Goal: Task Accomplishment & Management: Manage account settings

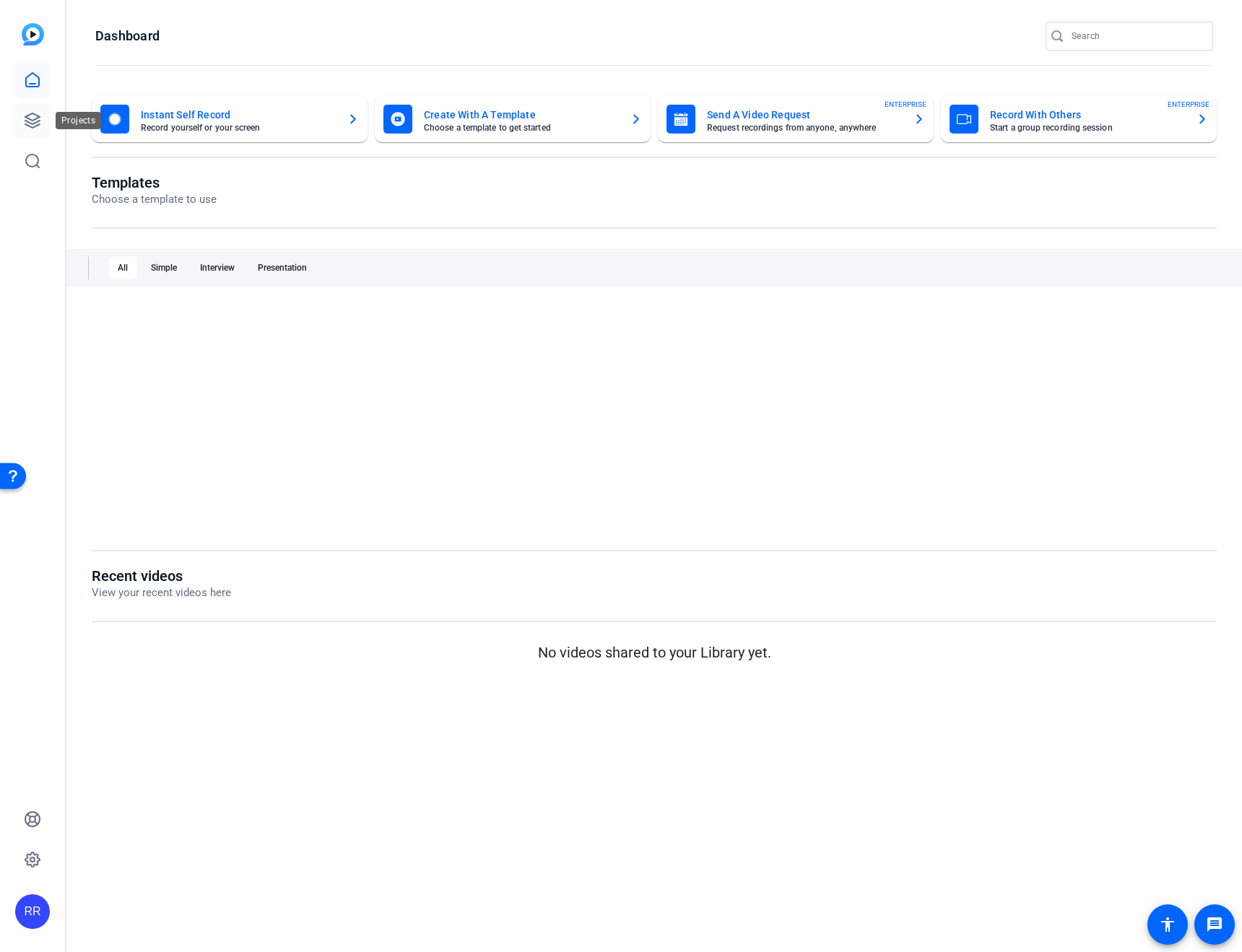
click at [41, 114] on link at bounding box center [31, 120] width 34 height 34
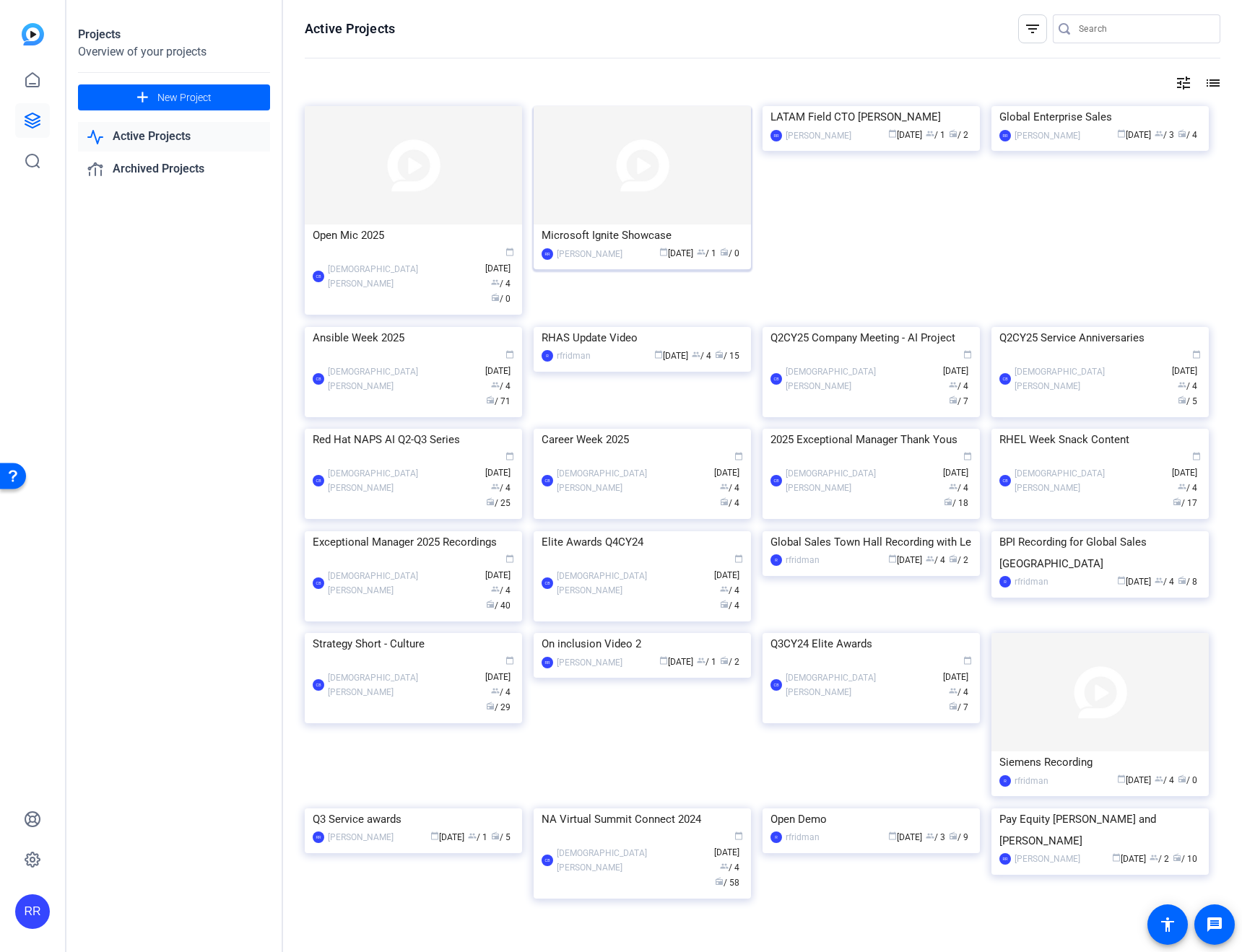
click at [603, 165] on img at bounding box center [642, 165] width 217 height 118
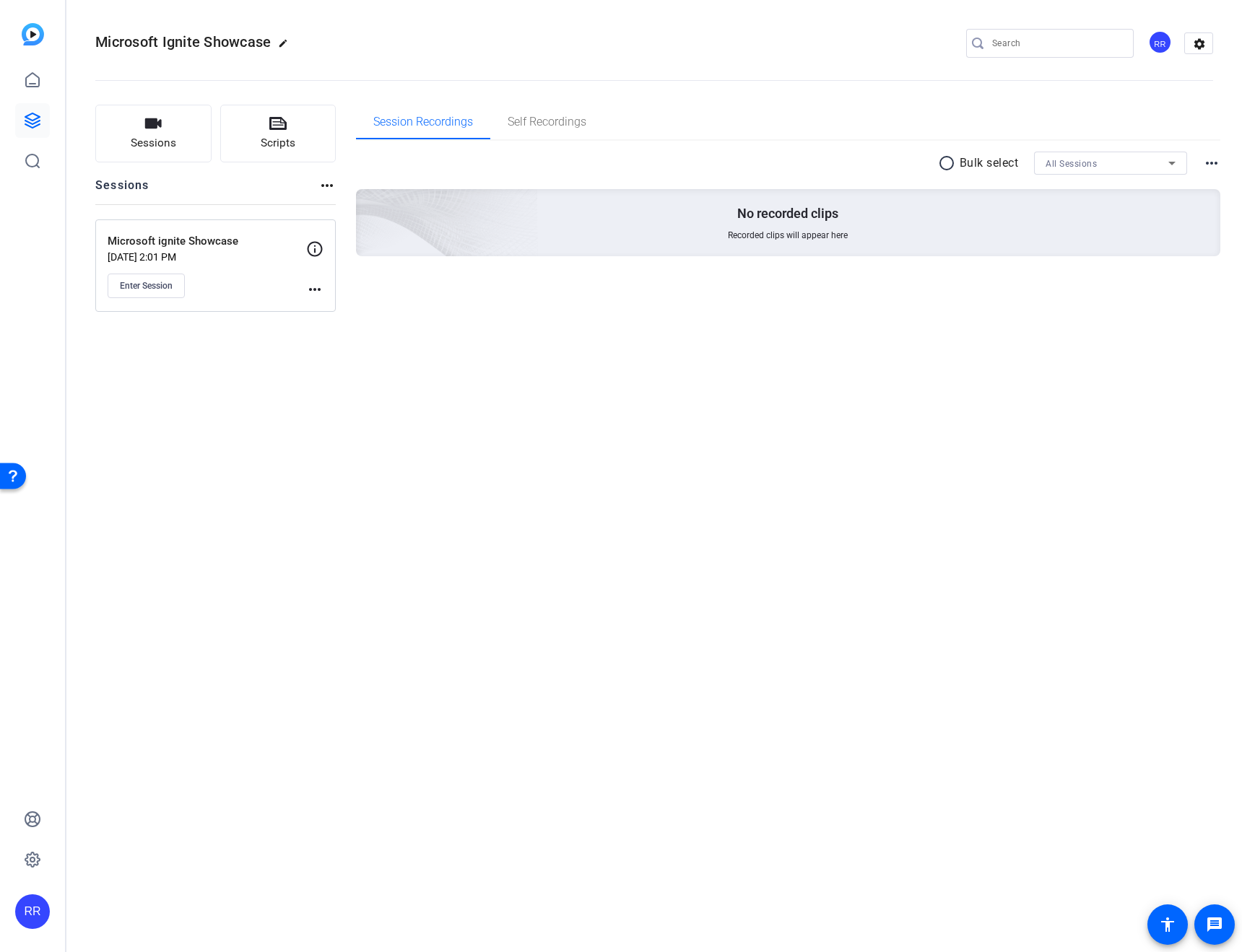
click at [317, 282] on mat-icon "more_horiz" at bounding box center [315, 290] width 18 height 18
click at [324, 311] on span "Edit Session" at bounding box center [350, 310] width 66 height 18
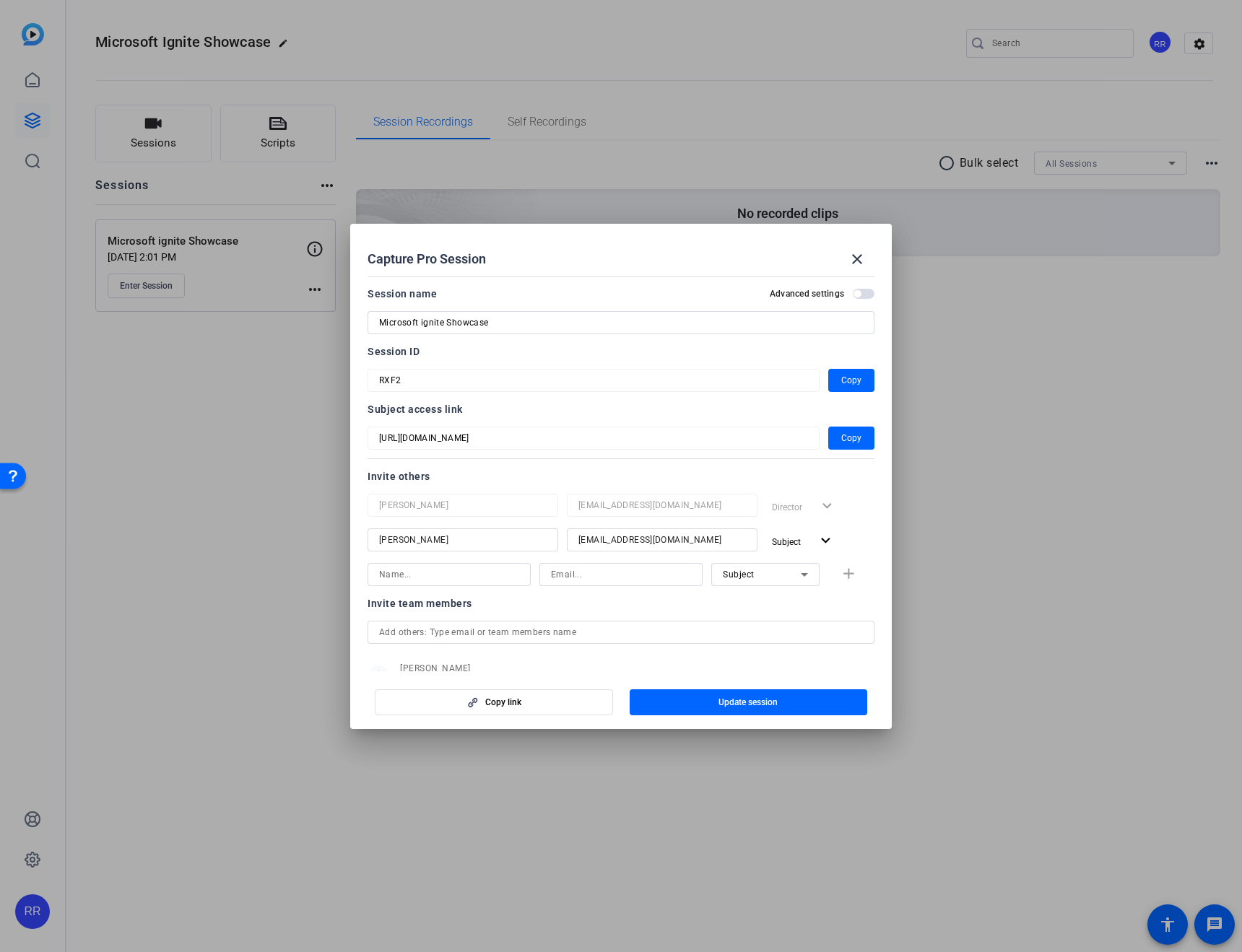
click at [613, 563] on div at bounding box center [621, 575] width 141 height 24
click at [623, 572] on input at bounding box center [621, 575] width 141 height 18
paste input "[EMAIL_ADDRESS][DOMAIN_NAME]"
type input "[EMAIL_ADDRESS][DOMAIN_NAME]"
click at [425, 584] on div at bounding box center [449, 575] width 141 height 24
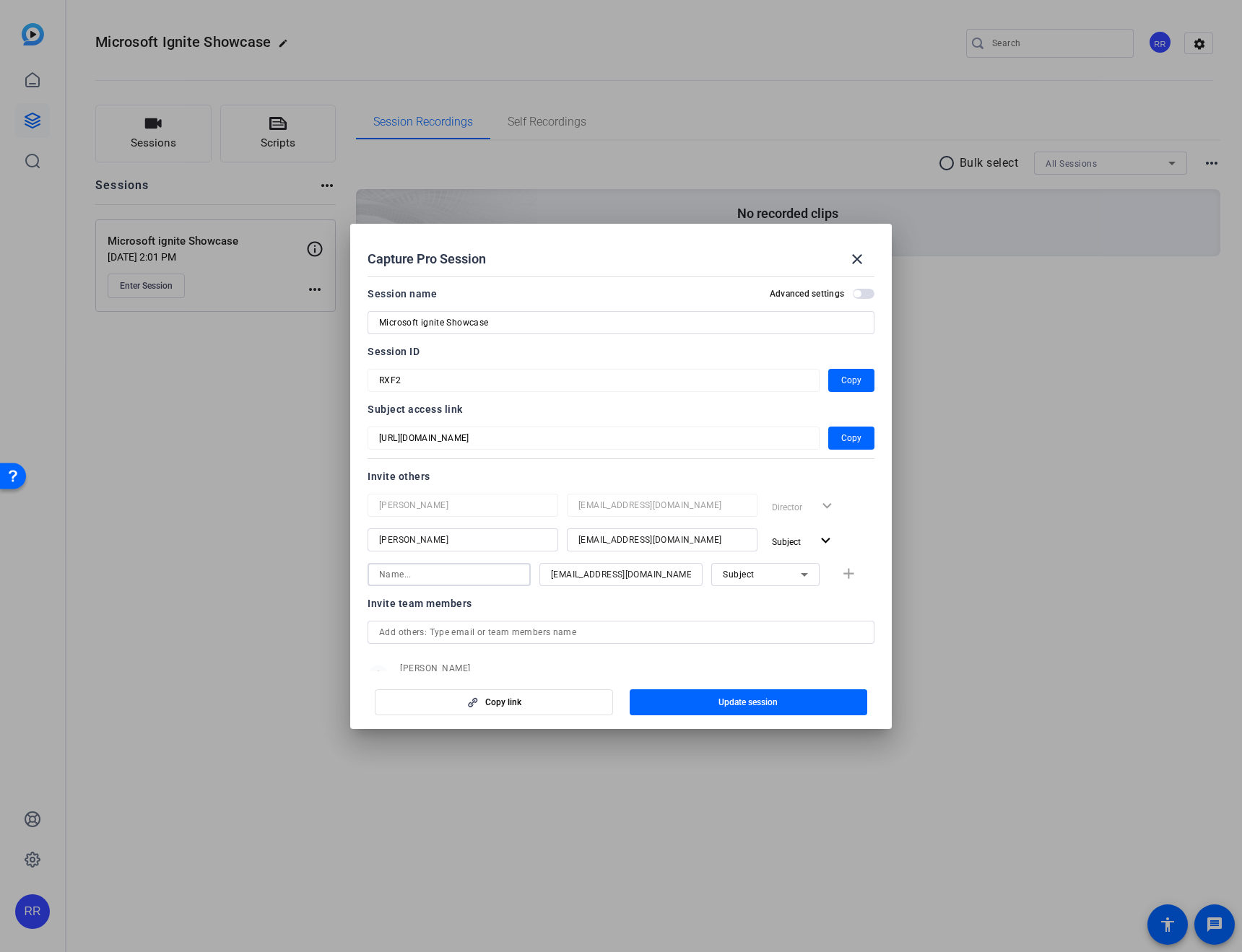
click at [425, 573] on input at bounding box center [449, 575] width 141 height 18
type input "[PERSON_NAME]"
click at [845, 578] on mat-icon "add" at bounding box center [848, 574] width 18 height 18
click at [733, 607] on span "Subject" at bounding box center [738, 609] width 31 height 10
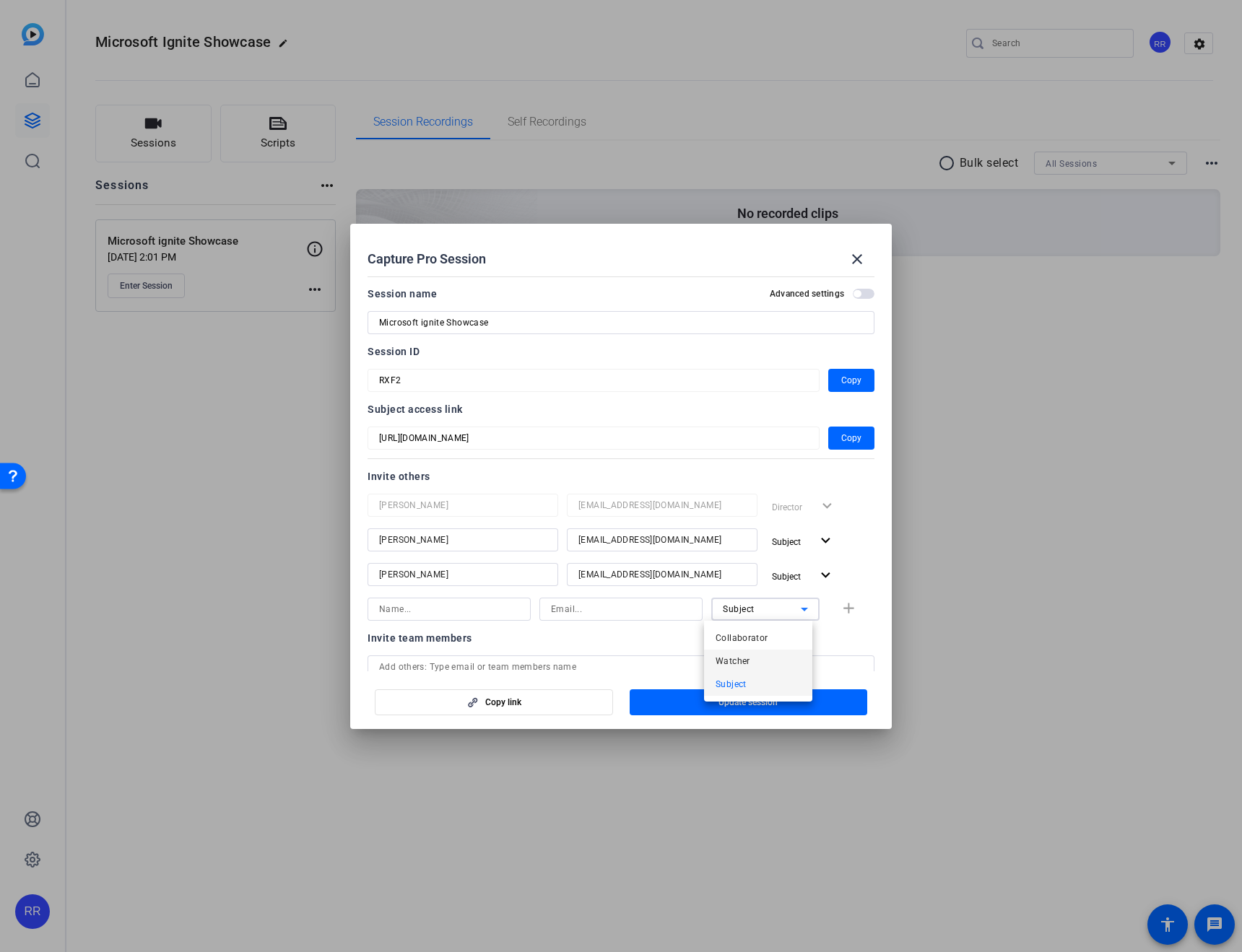
click at [727, 660] on span "Watcher" at bounding box center [732, 661] width 34 height 18
click at [441, 610] on input at bounding box center [449, 609] width 141 height 18
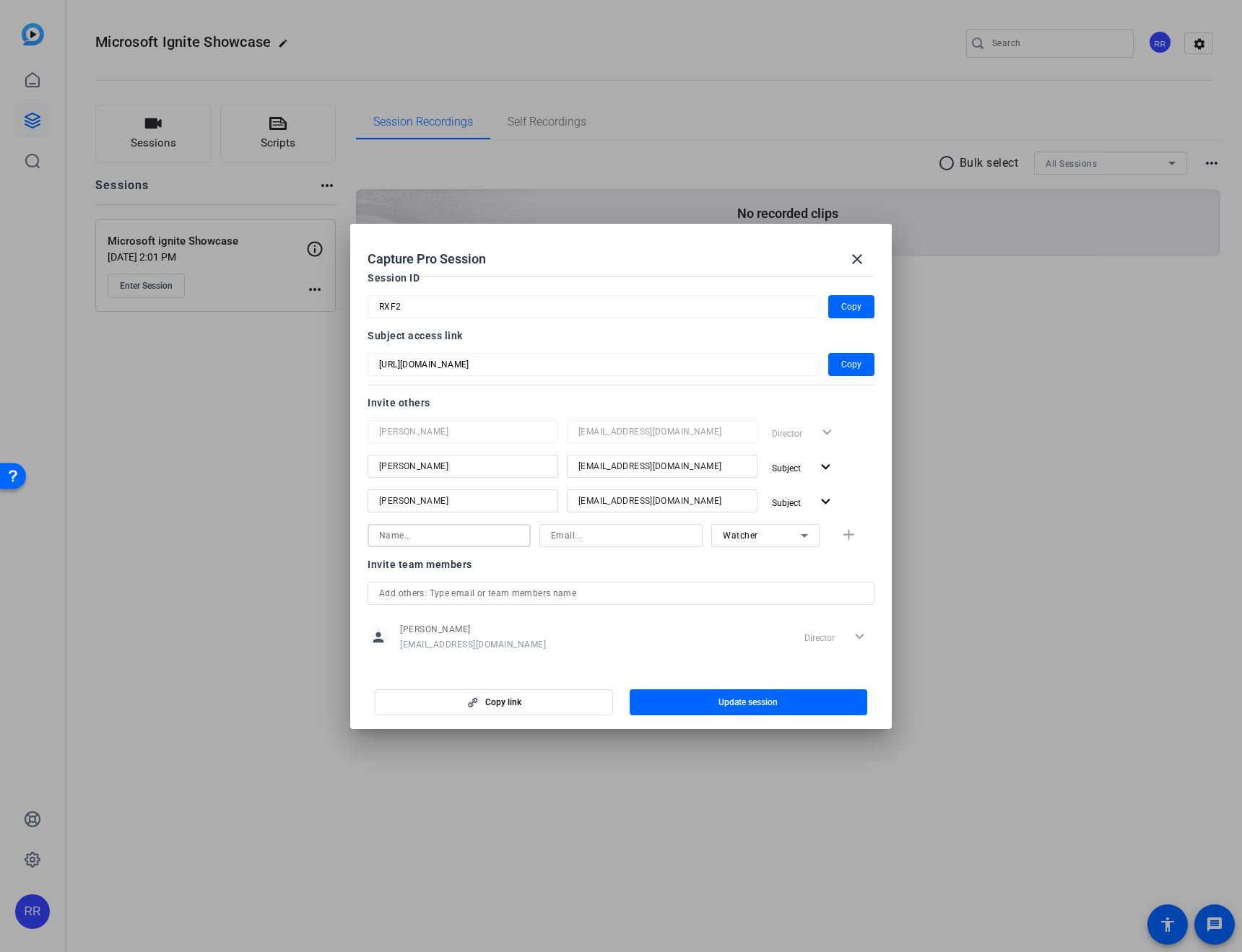
scroll to position [88, 0]
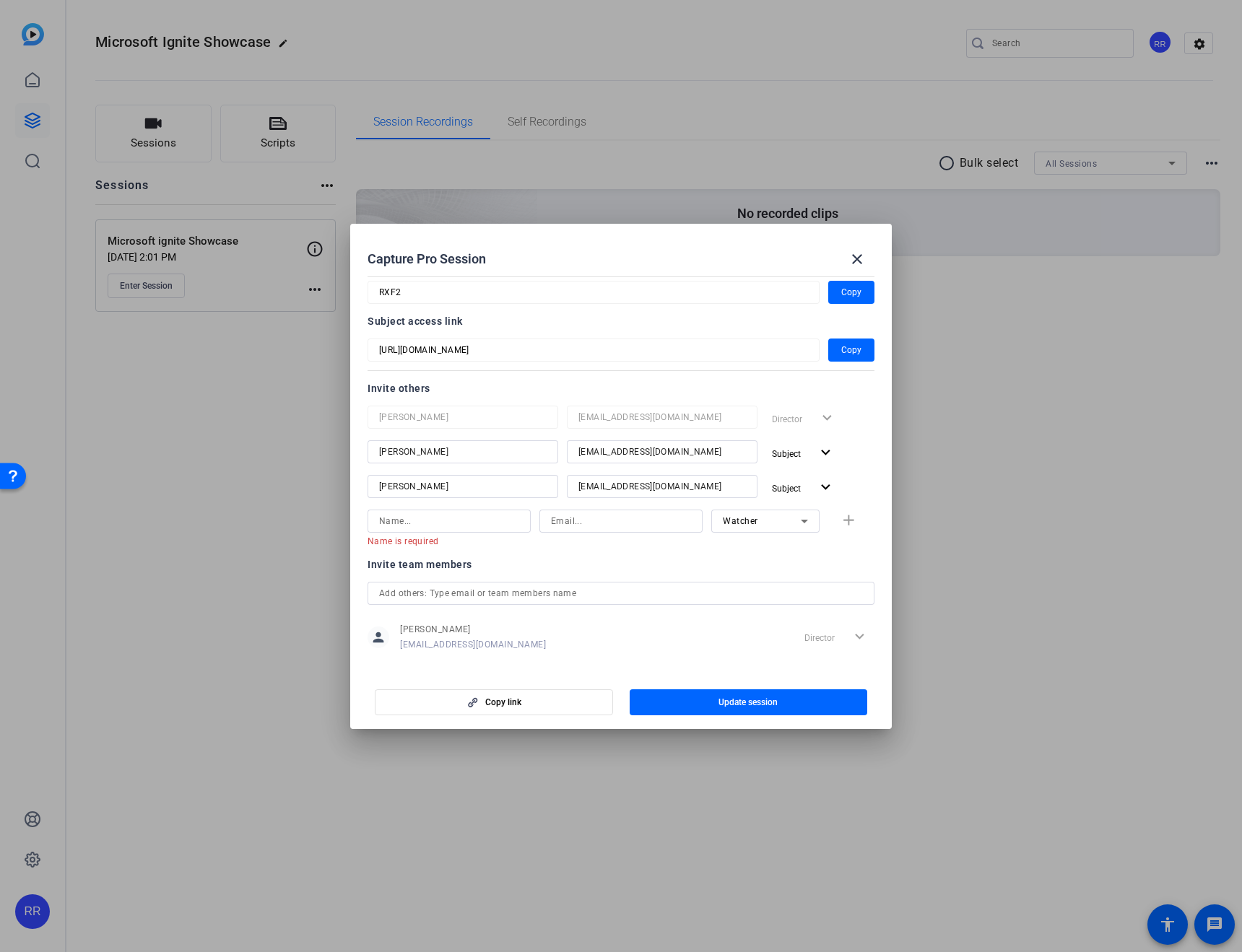
click at [595, 519] on input at bounding box center [621, 522] width 141 height 18
paste input "[EMAIL_ADDRESS][DOMAIN_NAME]"
type input "[EMAIL_ADDRESS][DOMAIN_NAME]"
click at [465, 528] on input at bounding box center [449, 522] width 141 height 18
type input "A"
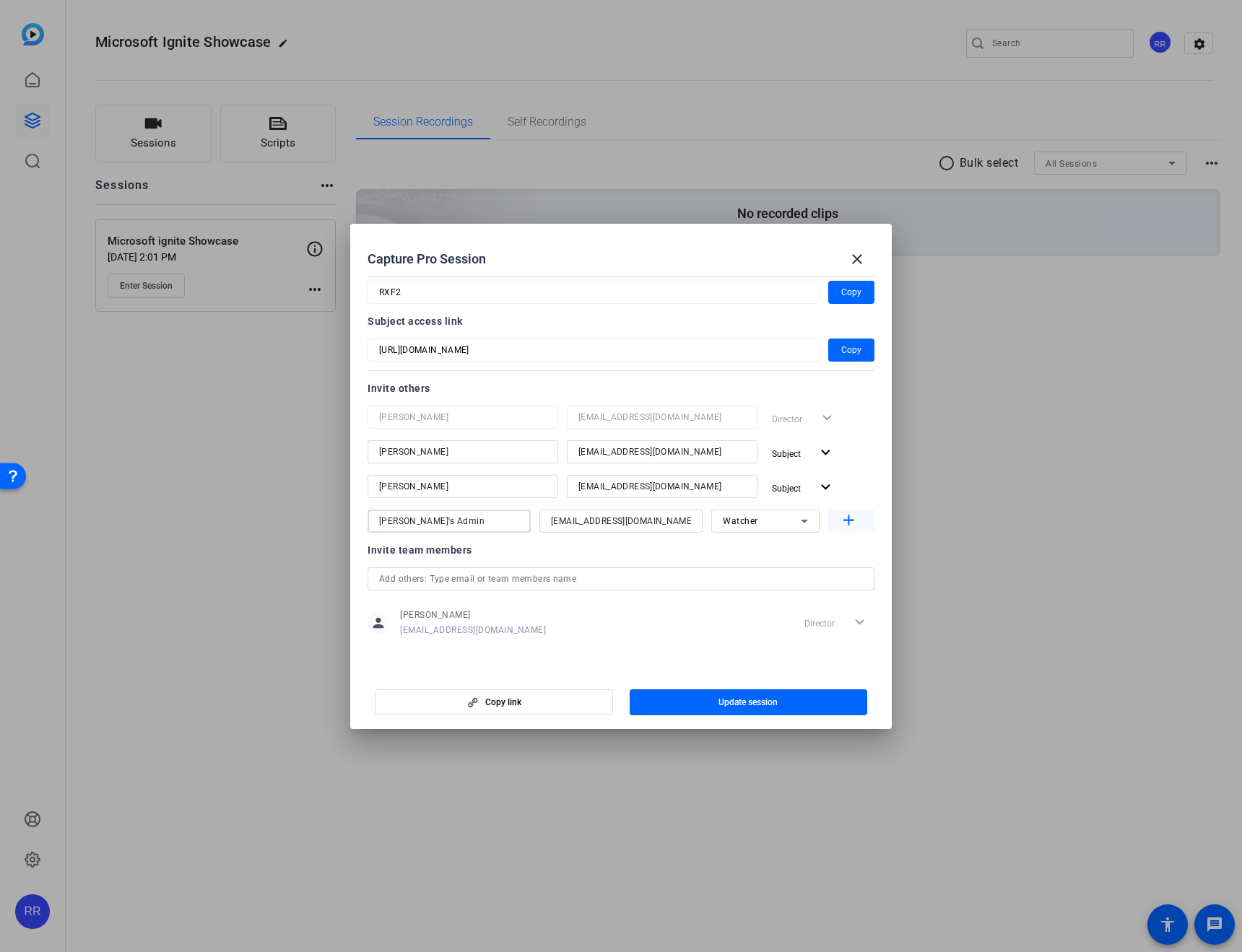
type input "[PERSON_NAME]'s Admin"
click at [839, 512] on mat-icon "add" at bounding box center [848, 521] width 18 height 18
click at [423, 553] on input at bounding box center [449, 556] width 141 height 18
click at [440, 559] on input at bounding box center [449, 556] width 141 height 18
paste input "[EMAIL_ADDRESS][DOMAIN_NAME]"
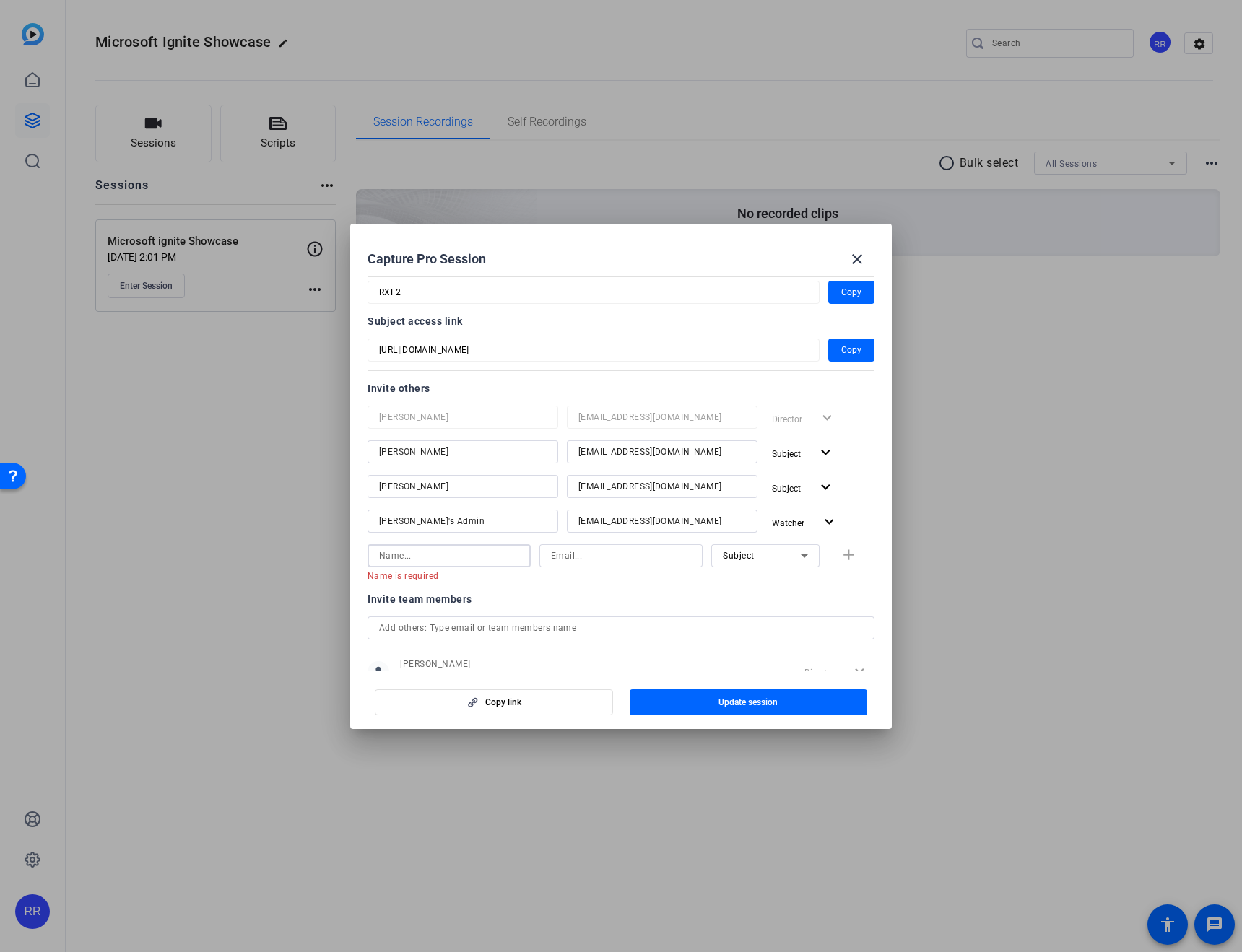
type input "[EMAIL_ADDRESS][DOMAIN_NAME]"
click at [440, 559] on input "[EMAIL_ADDRESS][DOMAIN_NAME]" at bounding box center [449, 556] width 141 height 18
click at [562, 559] on input at bounding box center [621, 556] width 141 height 18
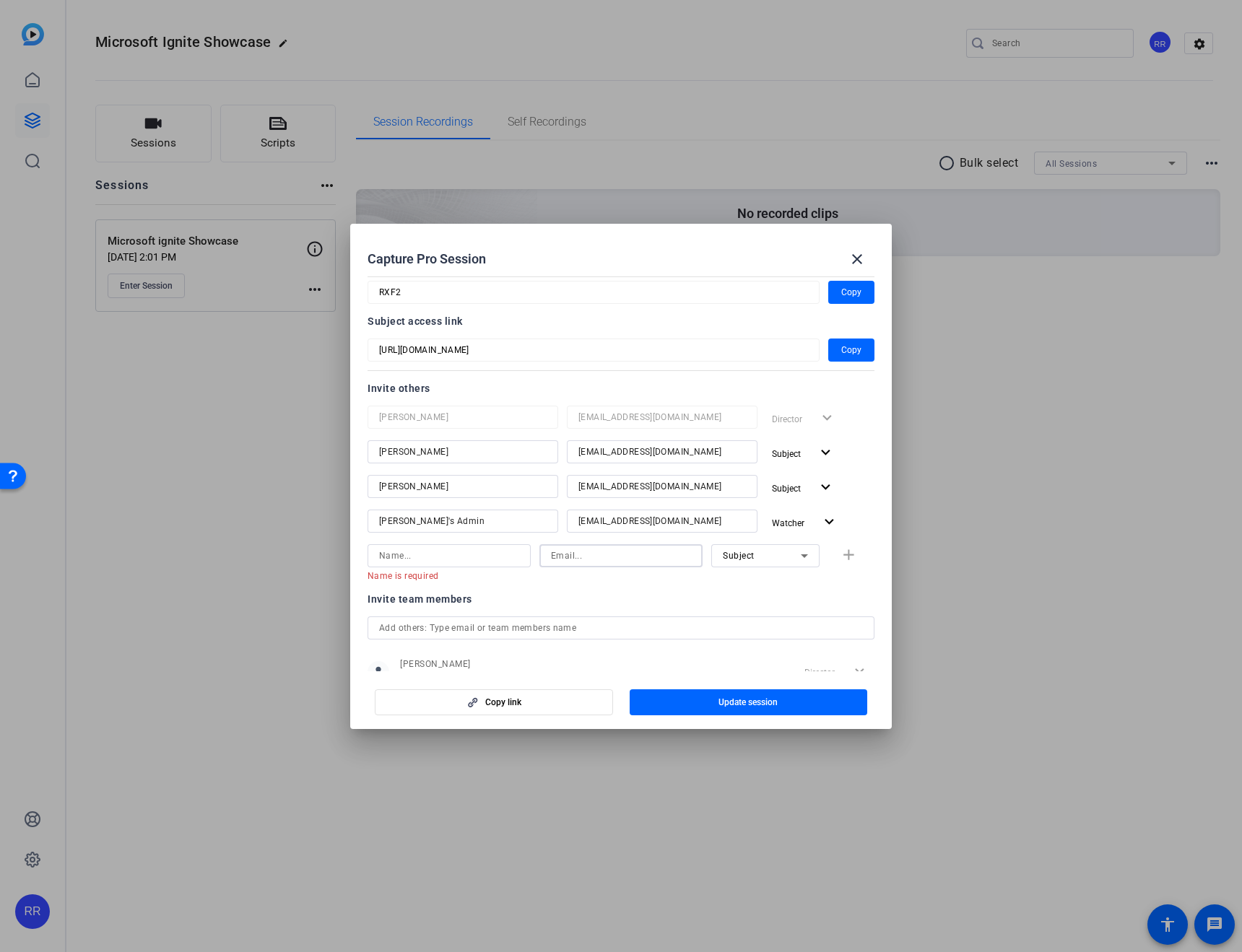
paste input "[EMAIL_ADDRESS][DOMAIN_NAME]"
type input "[EMAIL_ADDRESS][DOMAIN_NAME]"
click at [473, 563] on input at bounding box center [449, 556] width 141 height 18
type input "[PERSON_NAME]"
click at [729, 561] on div "Subject" at bounding box center [761, 555] width 78 height 18
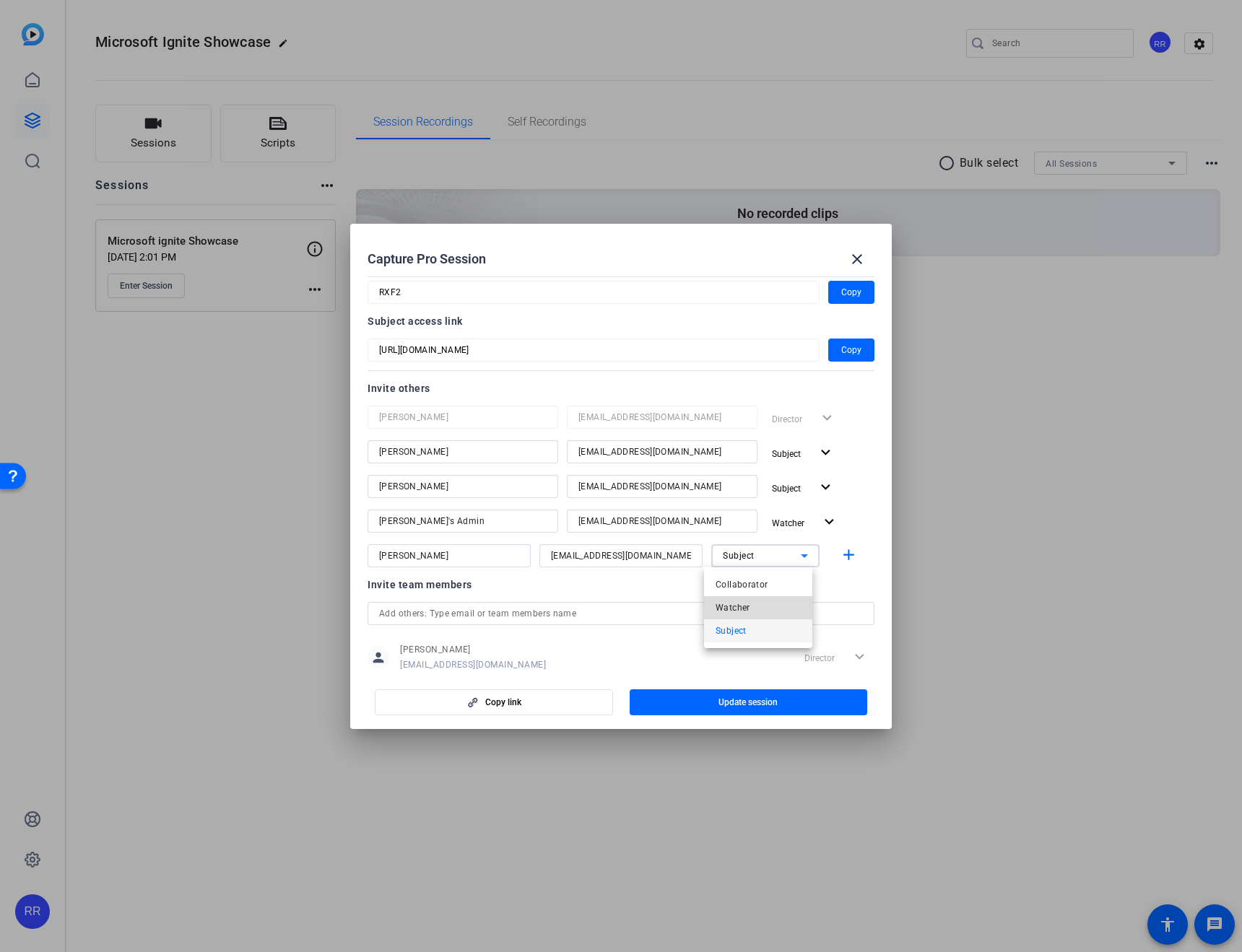
click at [730, 608] on span "Watcher" at bounding box center [732, 608] width 34 height 18
click at [841, 349] on span "Copy" at bounding box center [851, 351] width 21 height 18
click at [636, 705] on span "button" at bounding box center [749, 701] width 238 height 34
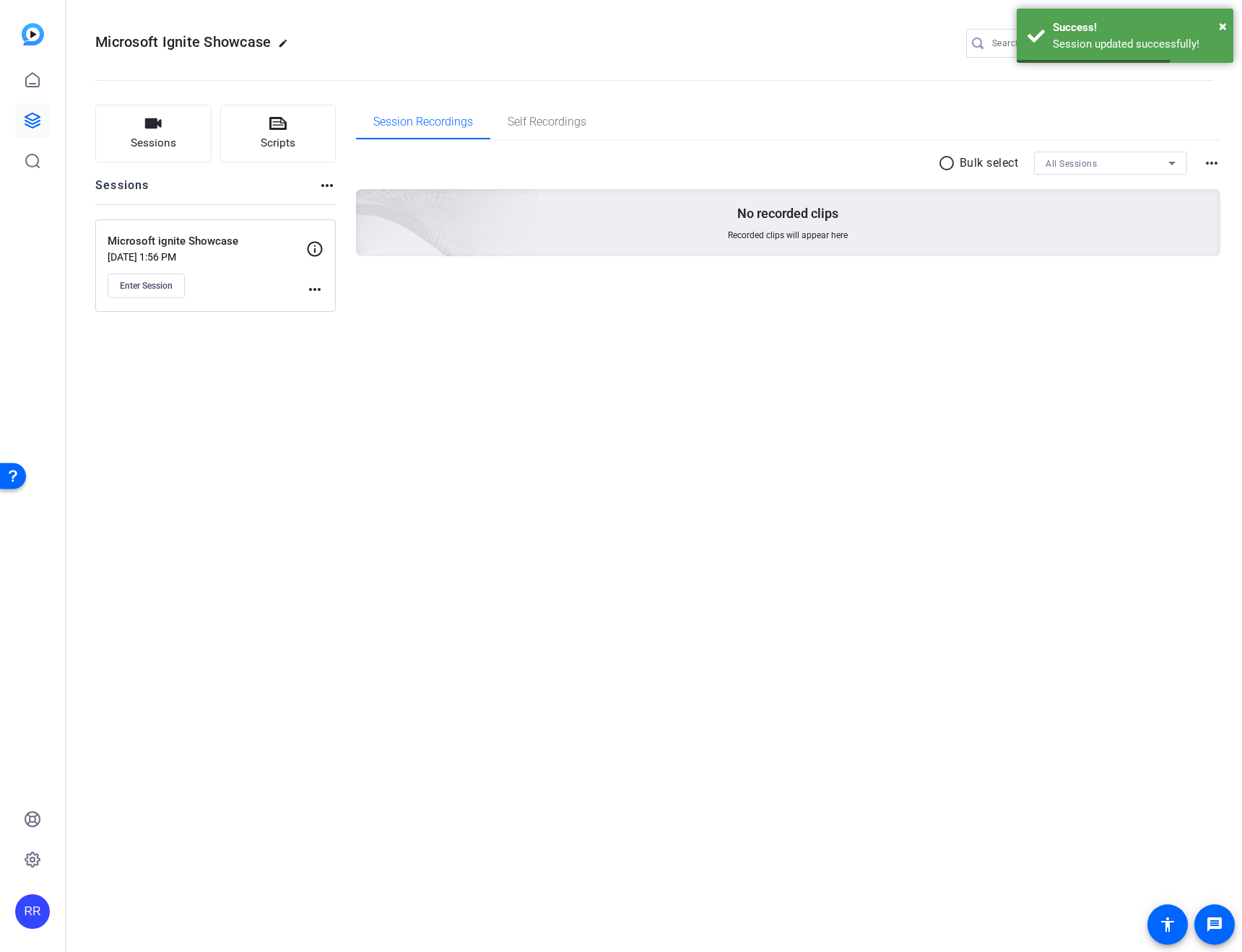
click at [309, 291] on mat-icon "more_horiz" at bounding box center [315, 290] width 18 height 18
click at [324, 314] on span "Edit Session" at bounding box center [350, 310] width 66 height 18
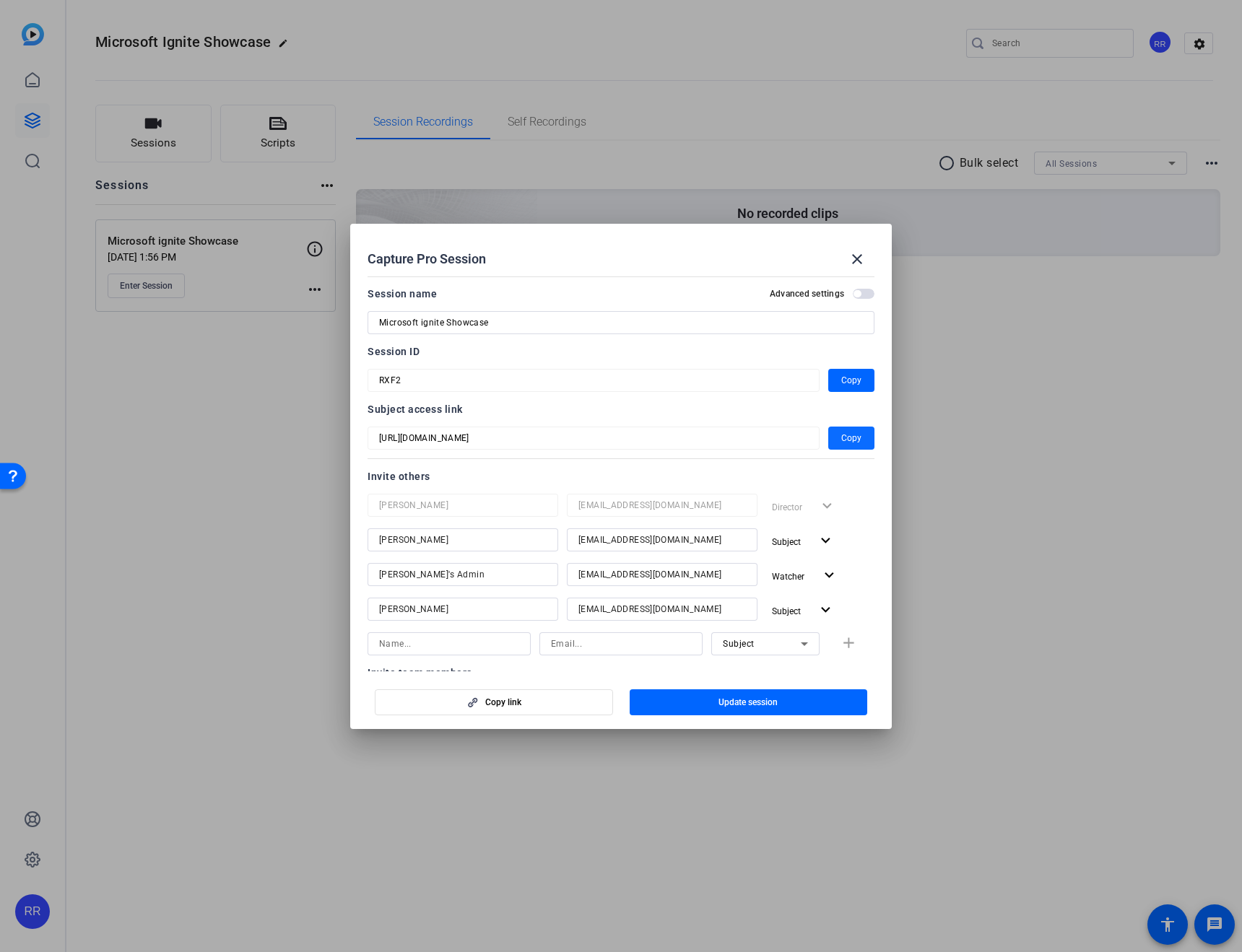
click at [845, 441] on span "Copy" at bounding box center [851, 438] width 21 height 18
click at [837, 368] on span "button" at bounding box center [851, 380] width 46 height 34
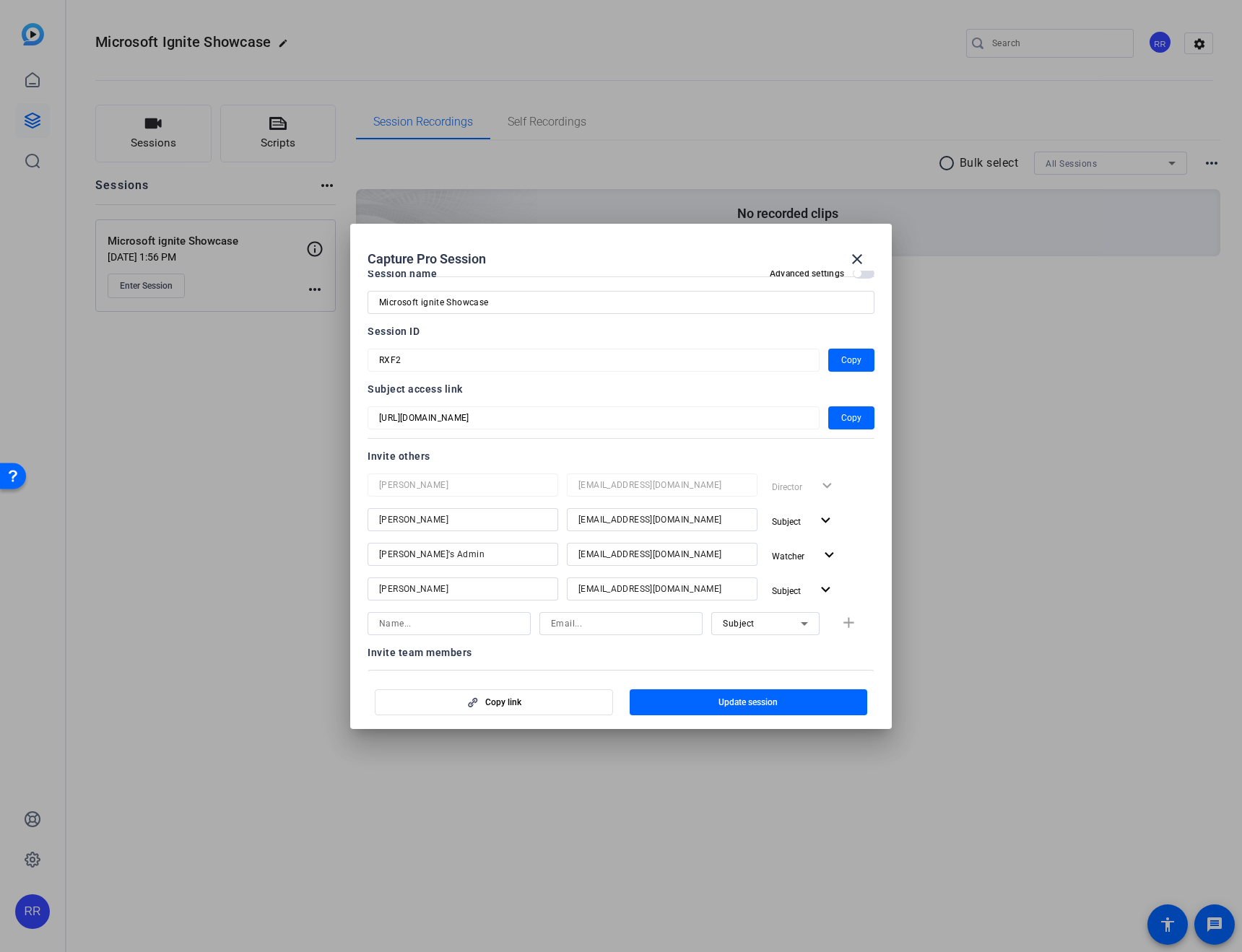
scroll to position [0, 0]
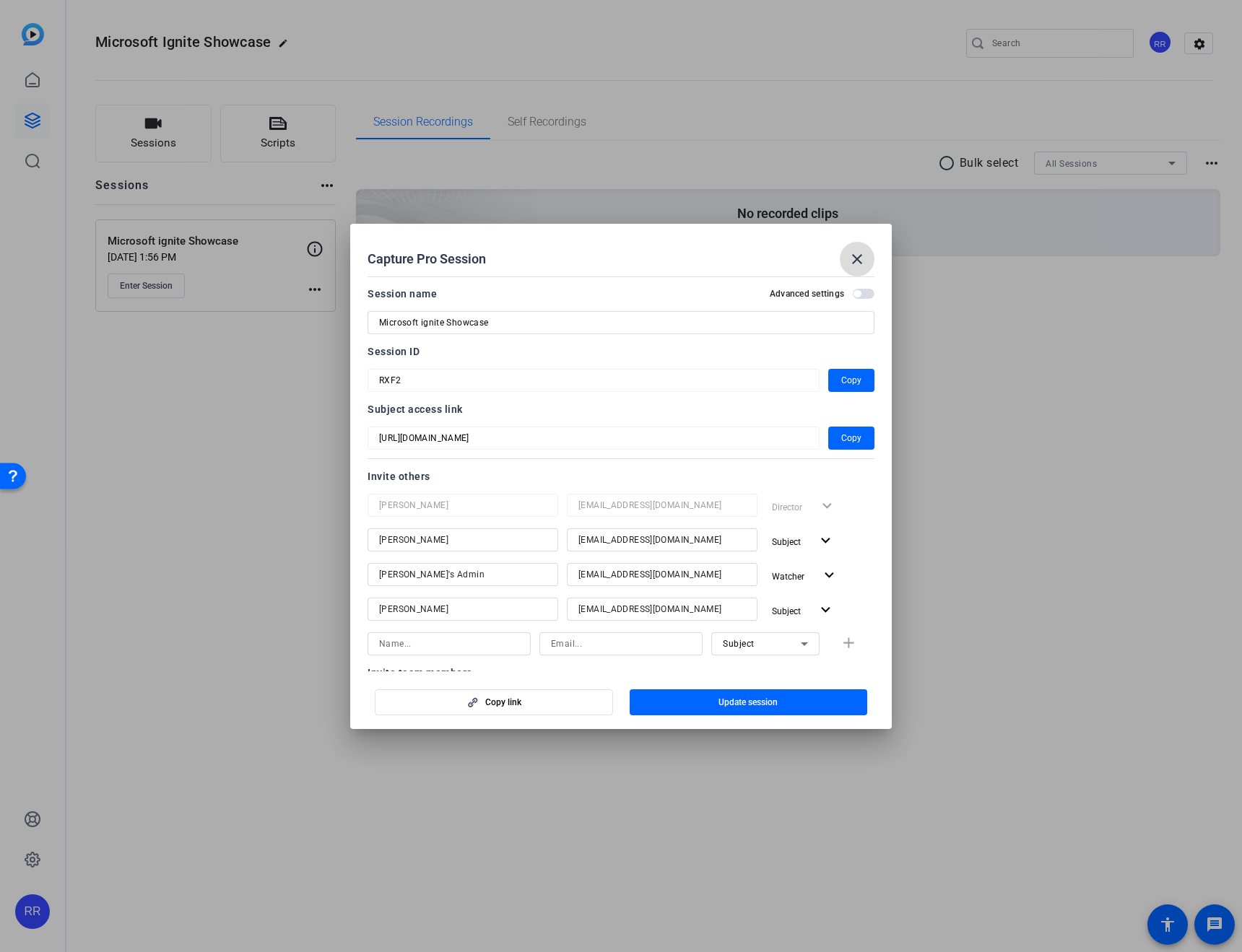
click at [865, 262] on mat-icon "close" at bounding box center [857, 259] width 18 height 18
